Goal: Communication & Community: Participate in discussion

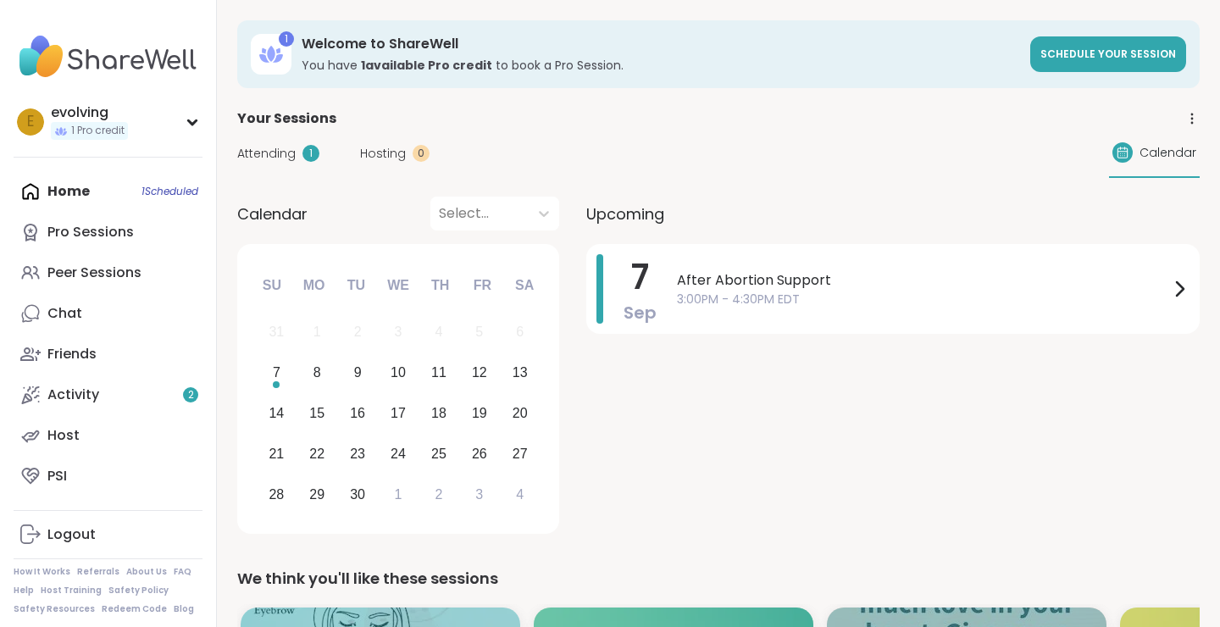
click at [295, 152] on div "Attending 1" at bounding box center [278, 154] width 82 height 18
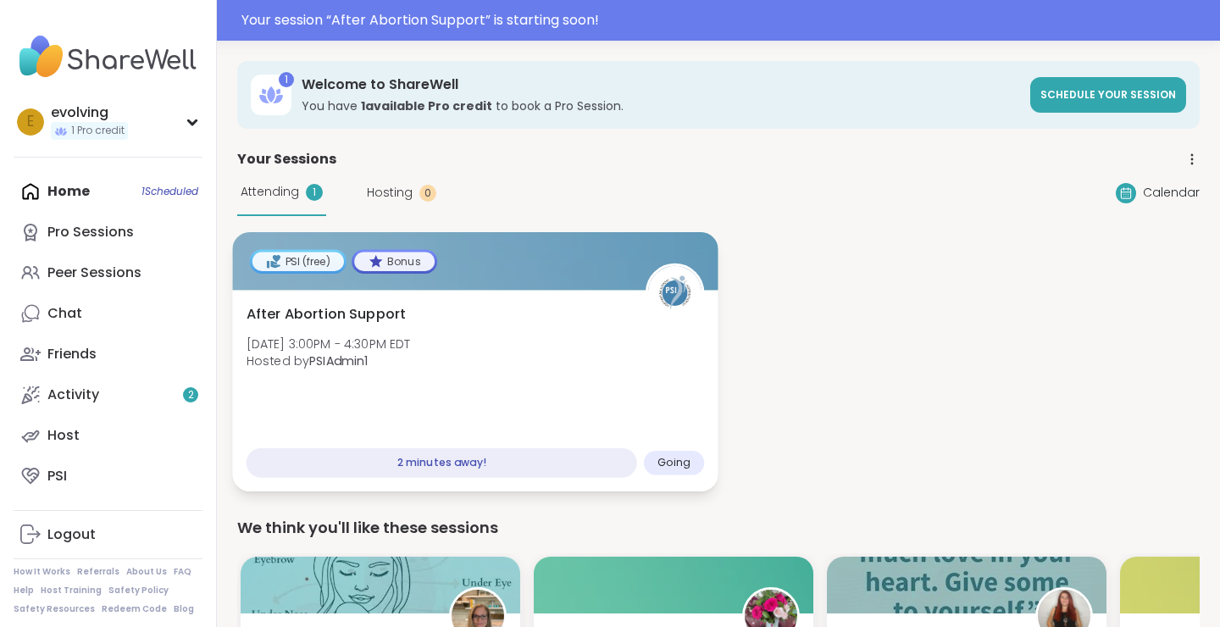
click at [445, 453] on div "2 minutes away!" at bounding box center [441, 463] width 390 height 30
click at [349, 336] on span "[DATE] 3:00PM - 4:30PM EDT" at bounding box center [328, 343] width 164 height 17
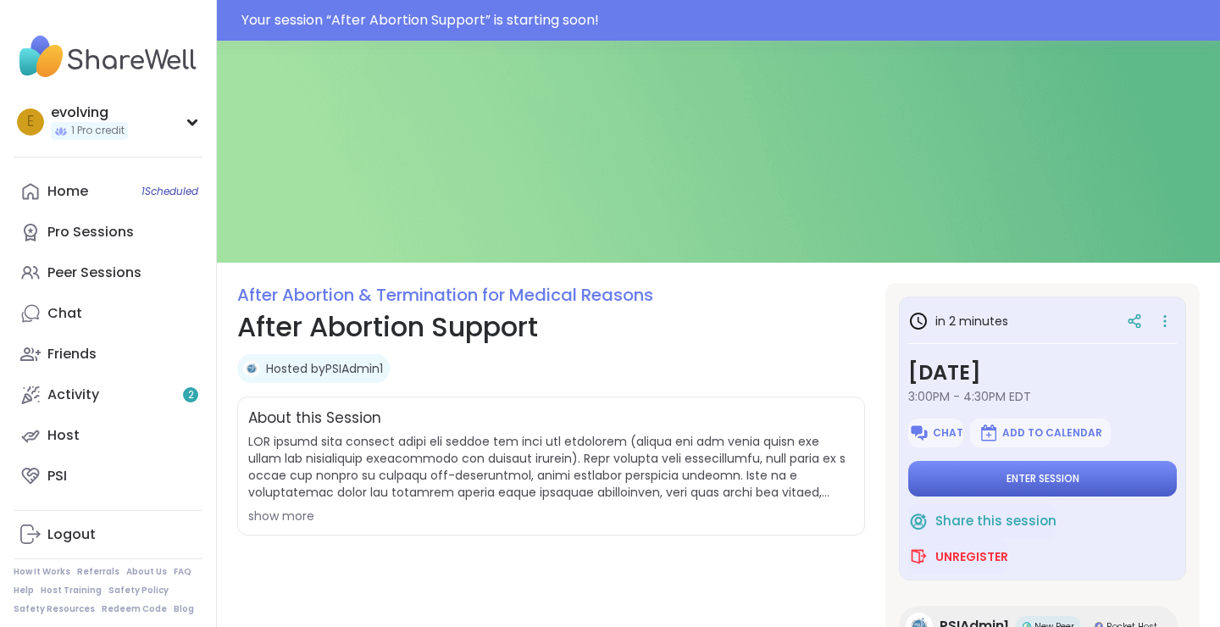
scroll to position [101, 0]
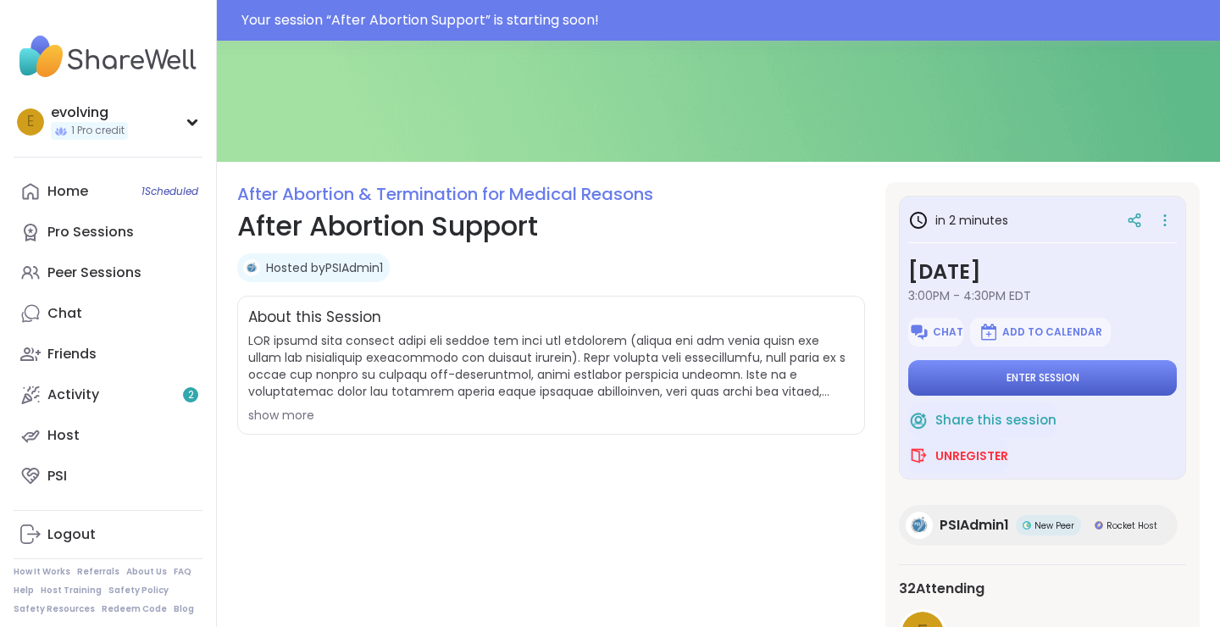
click at [1006, 376] on span "Enter session" at bounding box center [1042, 378] width 73 height 14
